Goal: Transaction & Acquisition: Purchase product/service

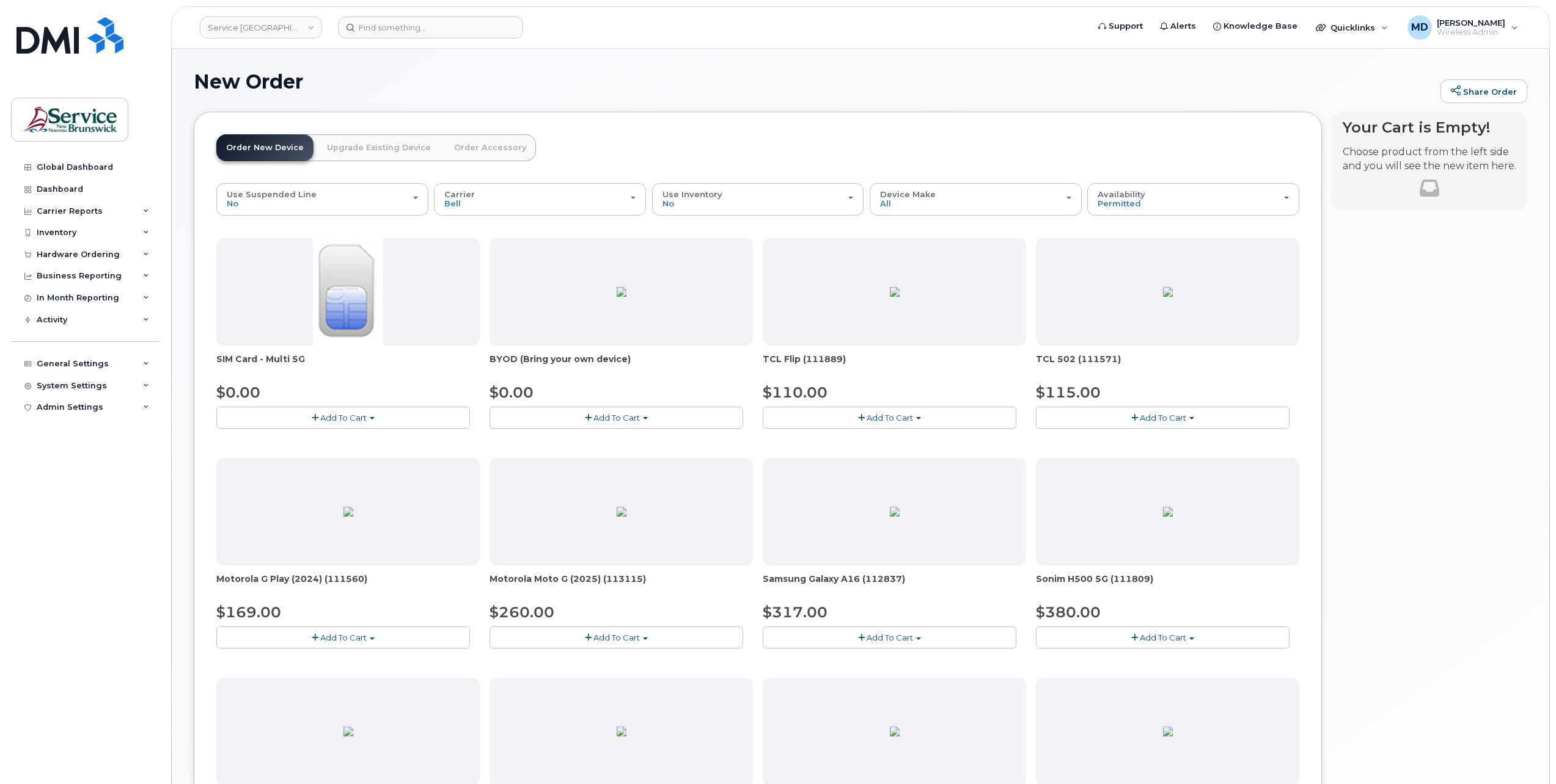
click at [656, 421] on button "Add To Cart" at bounding box center [616, 417] width 253 height 21
click at [599, 452] on link "$0.00 - 30-day activation" at bounding box center [554, 455] width 124 height 16
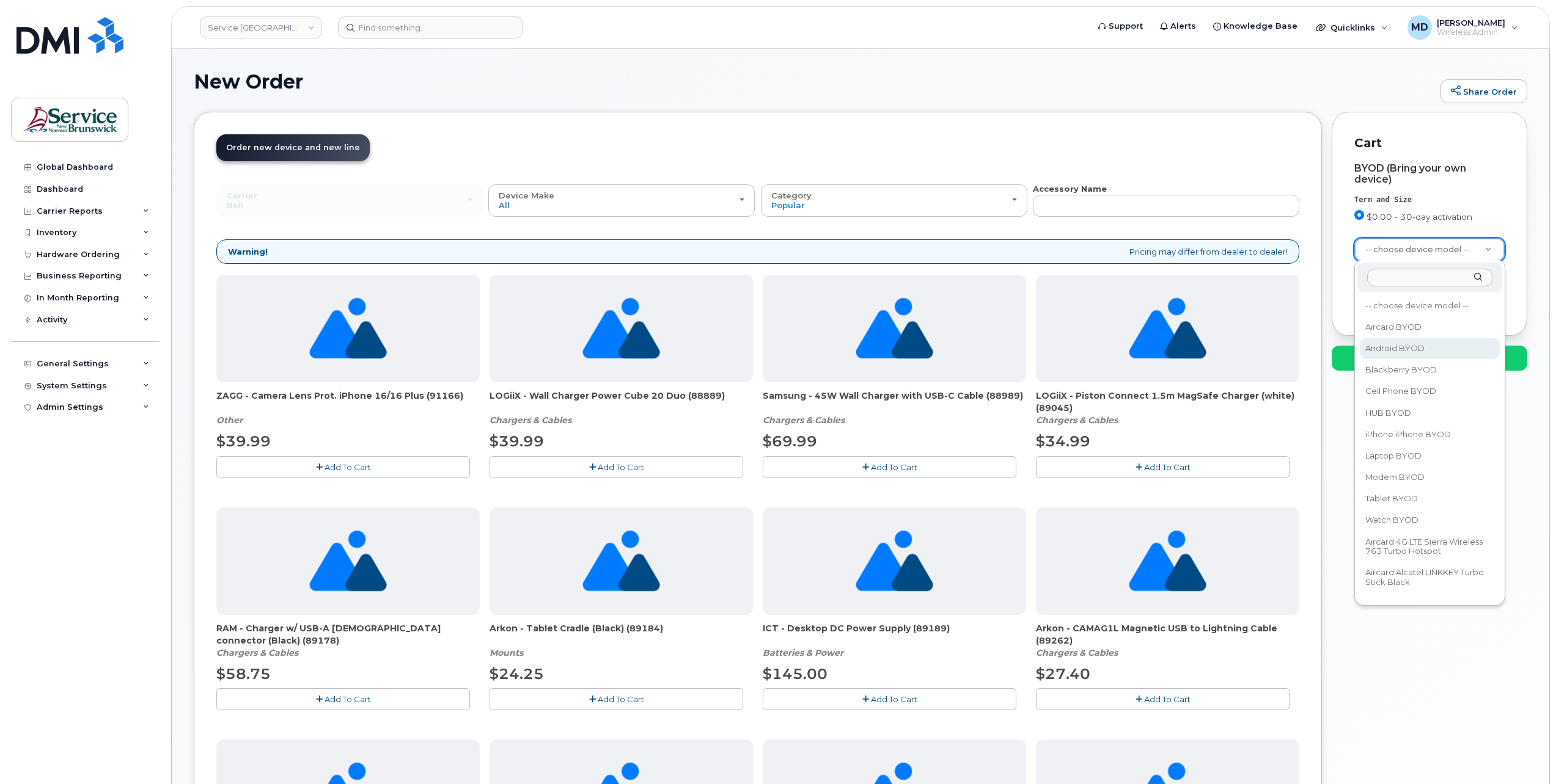
select select "2422"
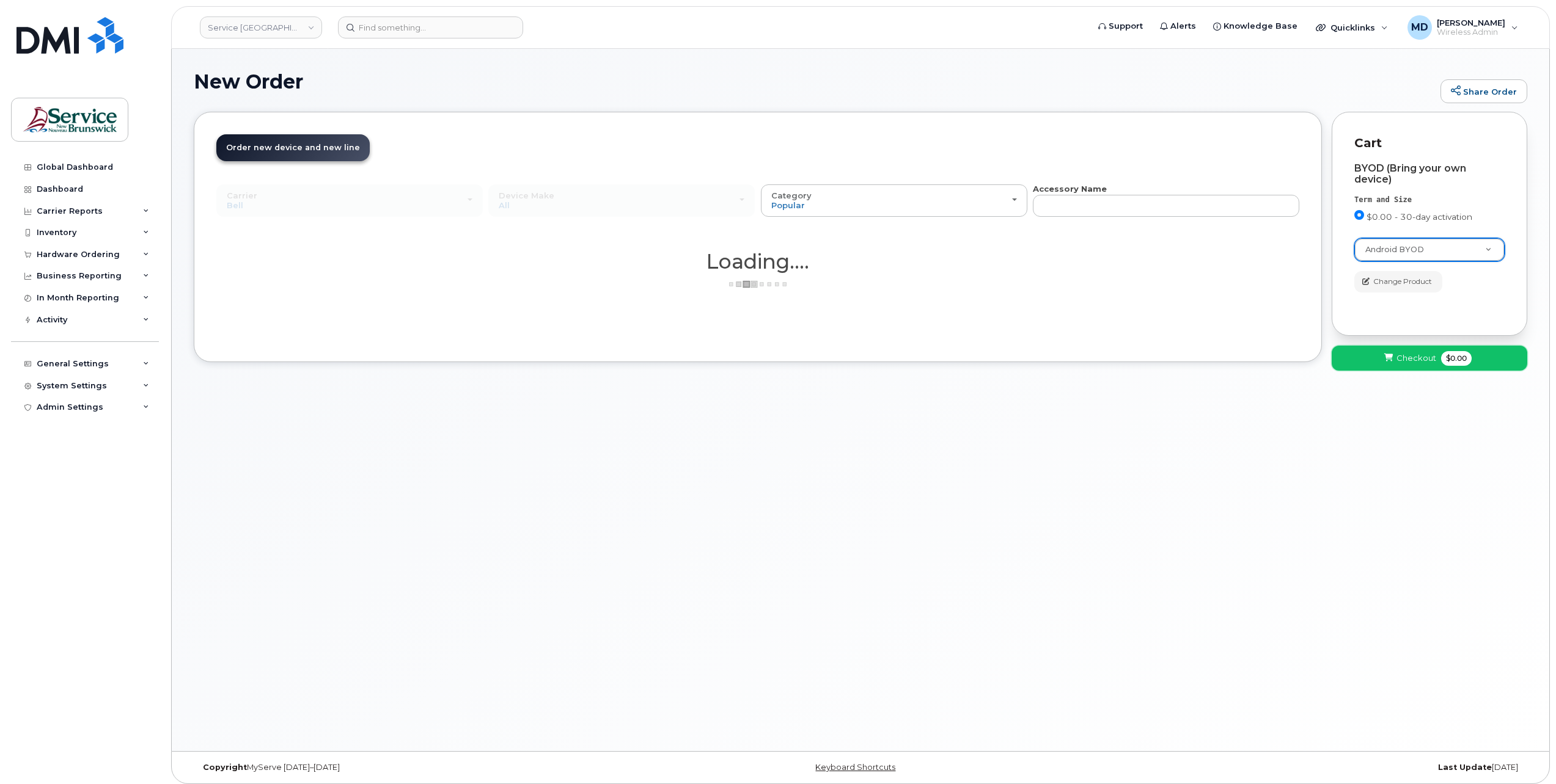
click at [1408, 357] on span "Checkout" at bounding box center [1416, 358] width 40 height 12
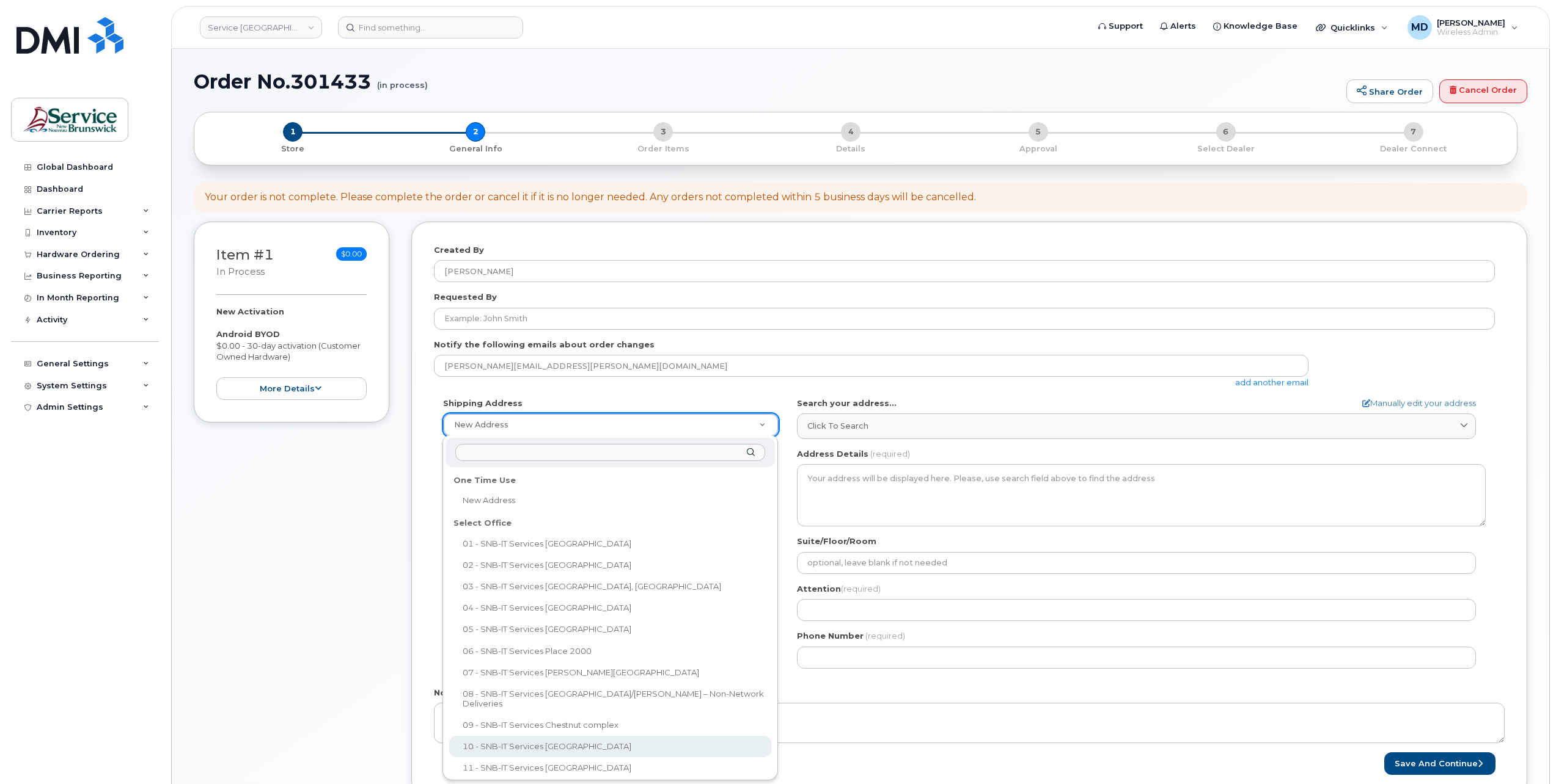
scroll to position [10, 0]
select select
type textarea "[STREET_ADDRESS][PERSON_NAME]"
type input "[PERSON_NAME]"
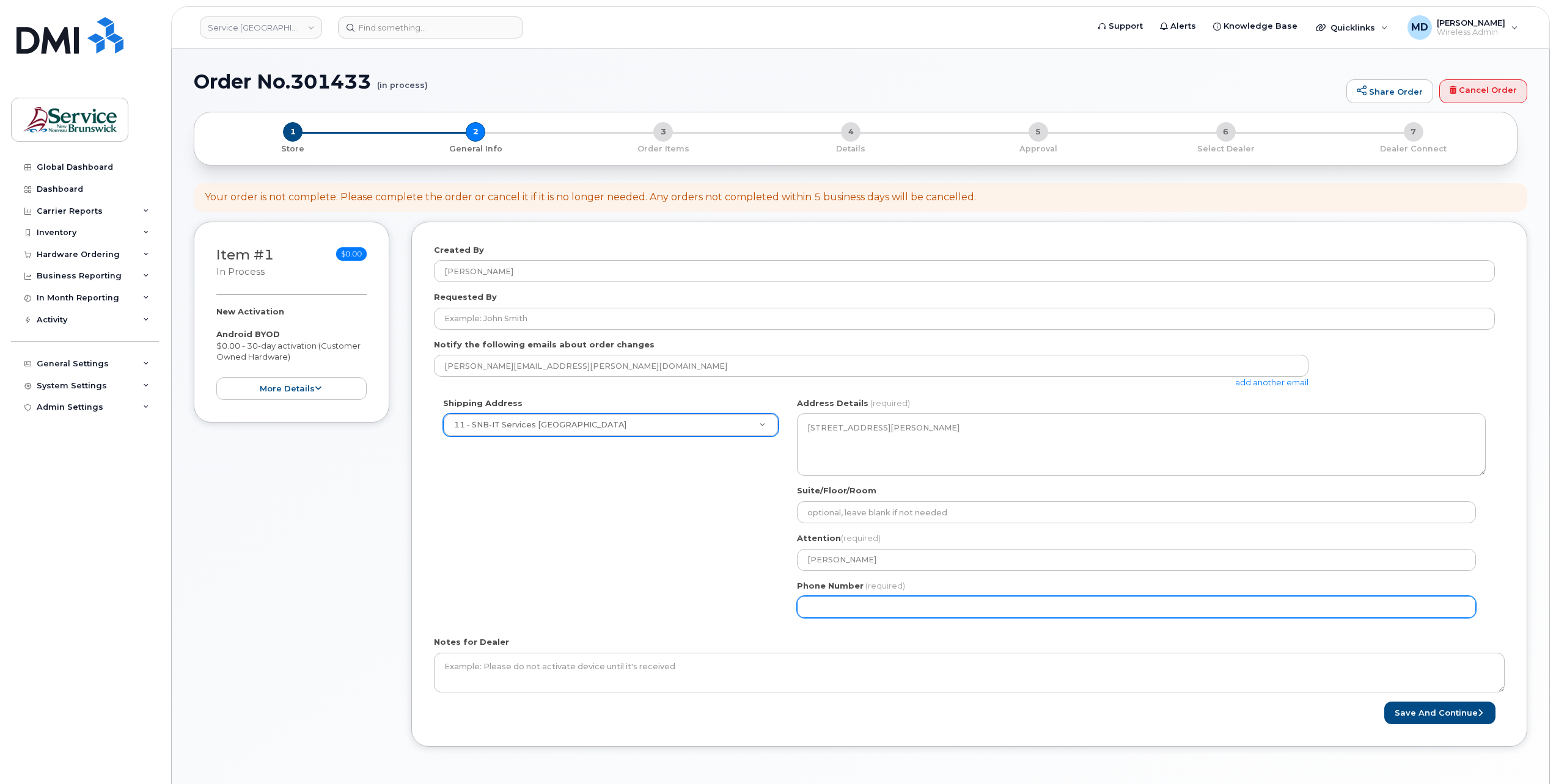
click at [990, 606] on input "Phone Number" at bounding box center [1137, 607] width 679 height 22
type input "5062615198"
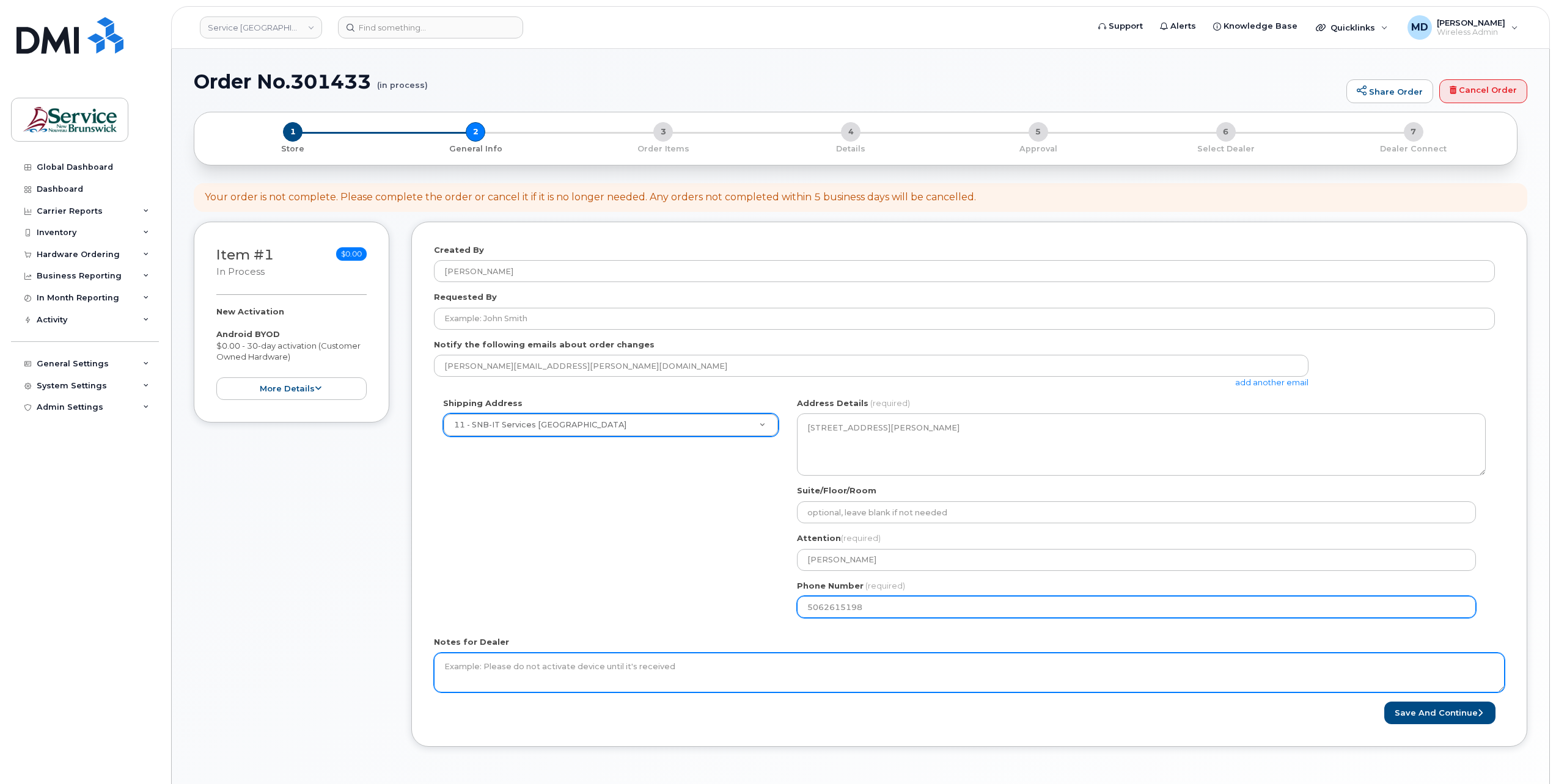
select select
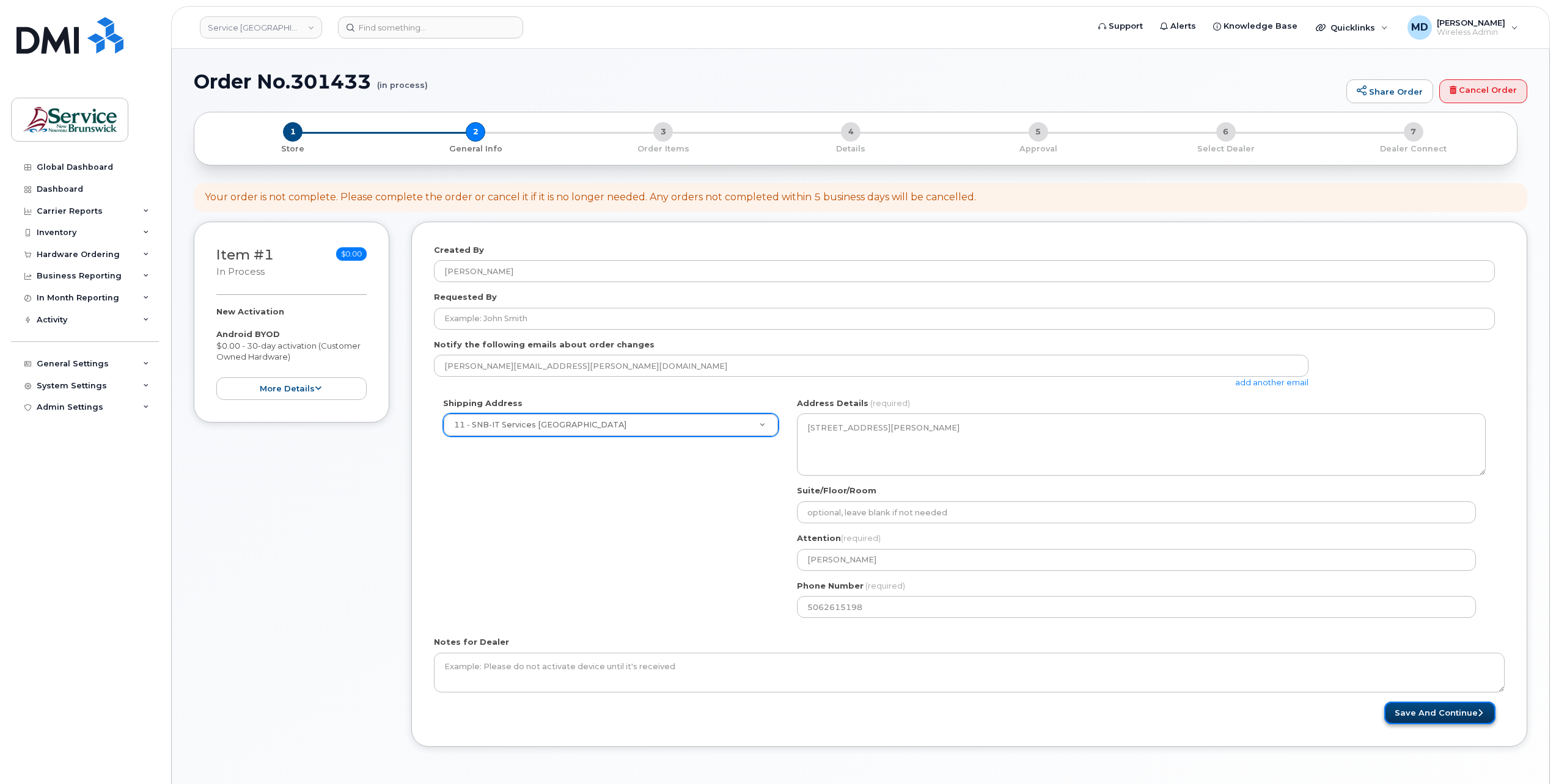
click at [1445, 717] on button "Save and Continue" at bounding box center [1440, 713] width 111 height 23
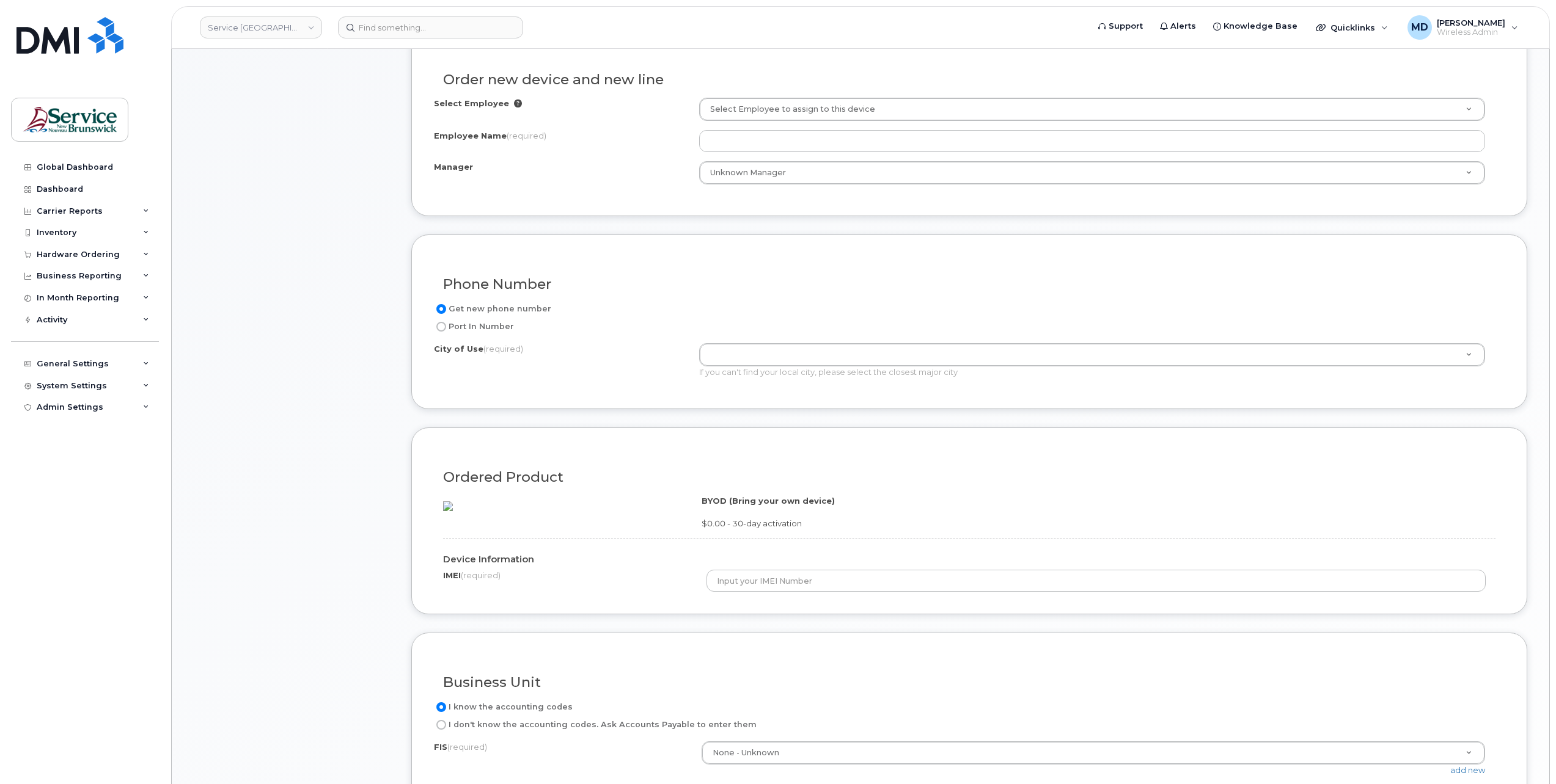
scroll to position [611, 0]
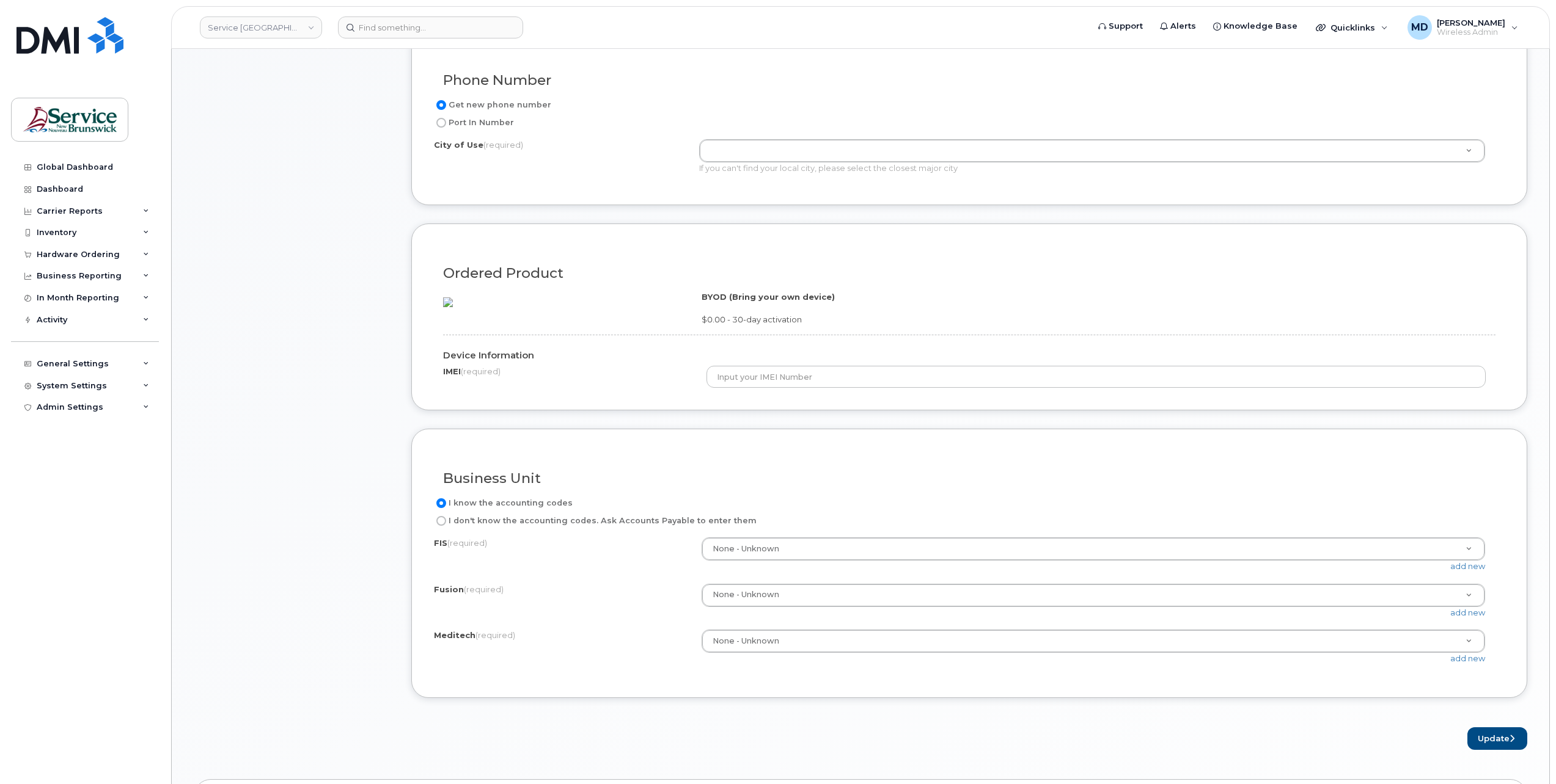
click at [466, 121] on label "Port In Number" at bounding box center [473, 122] width 80 height 15
click at [447, 121] on input "Port In Number" at bounding box center [441, 122] width 10 height 10
radio input "true"
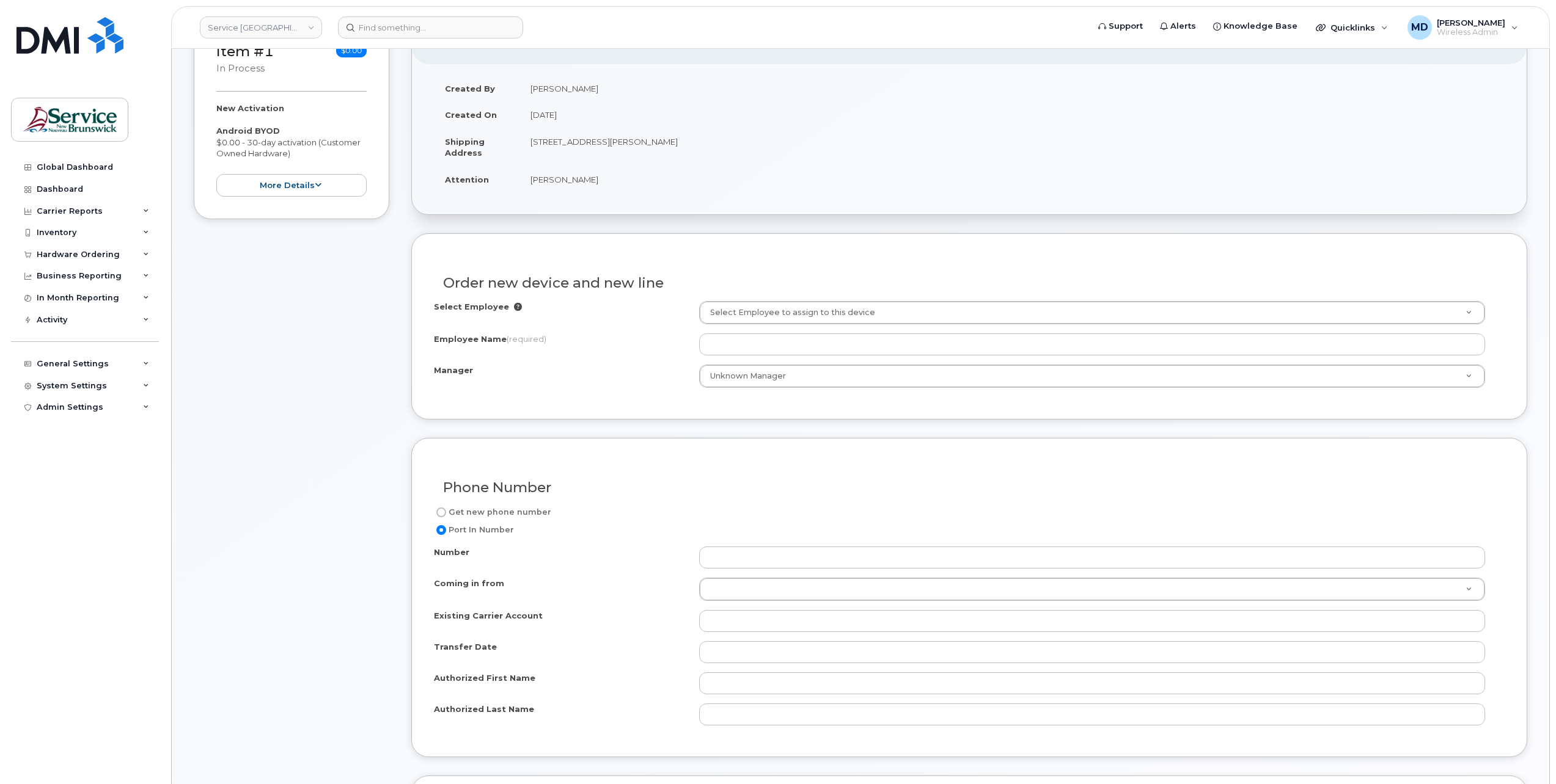
scroll to position [0, 0]
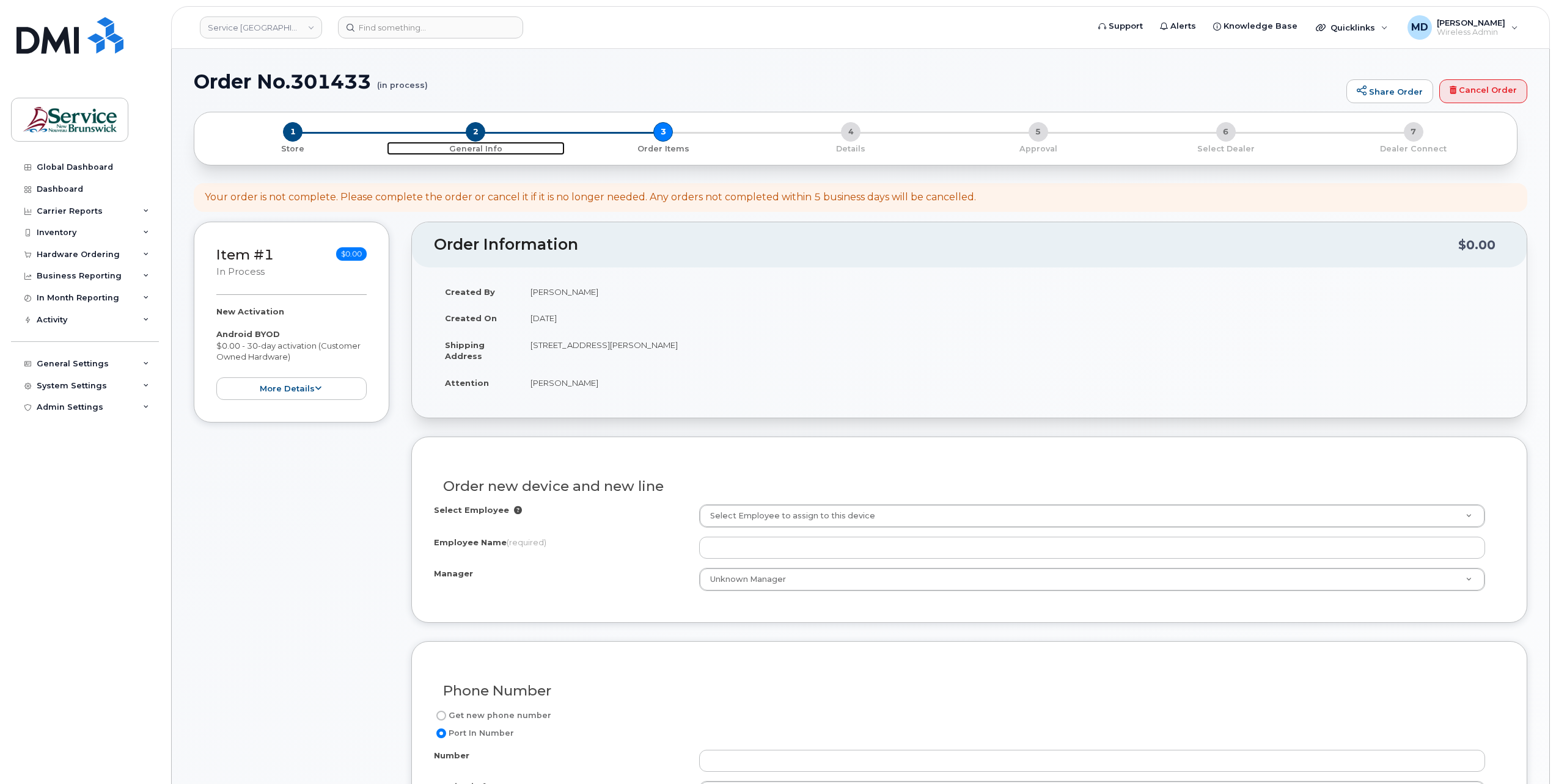
drag, startPoint x: 482, startPoint y: 124, endPoint x: 471, endPoint y: 151, distance: 29.2
click at [482, 124] on span "2" at bounding box center [475, 132] width 19 height 19
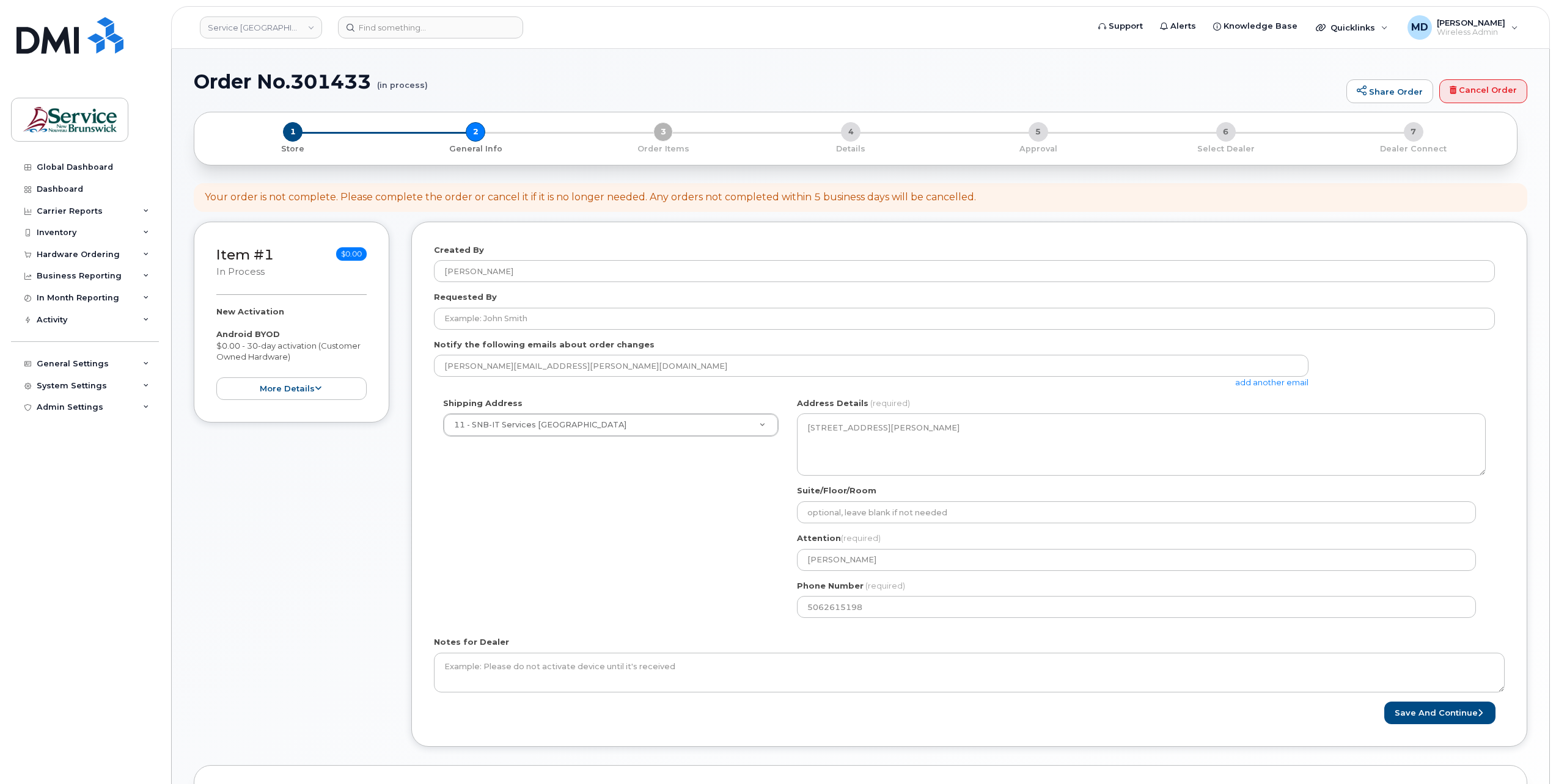
select select
